Goal: Find specific page/section: Find specific page/section

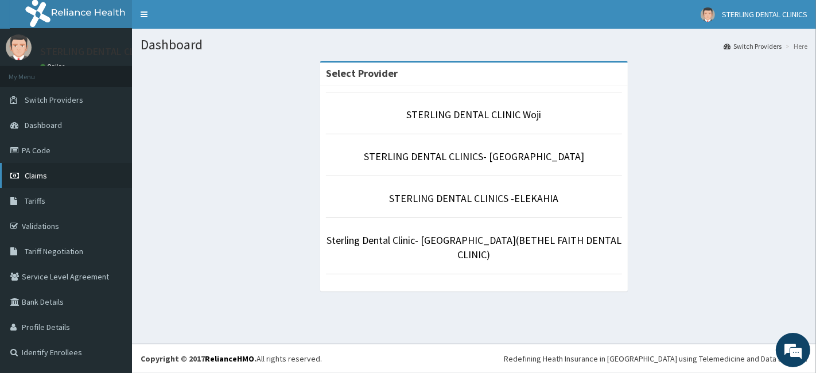
click at [37, 176] on span "Claims" at bounding box center [36, 175] width 22 height 10
